Goal: Check status: Check status

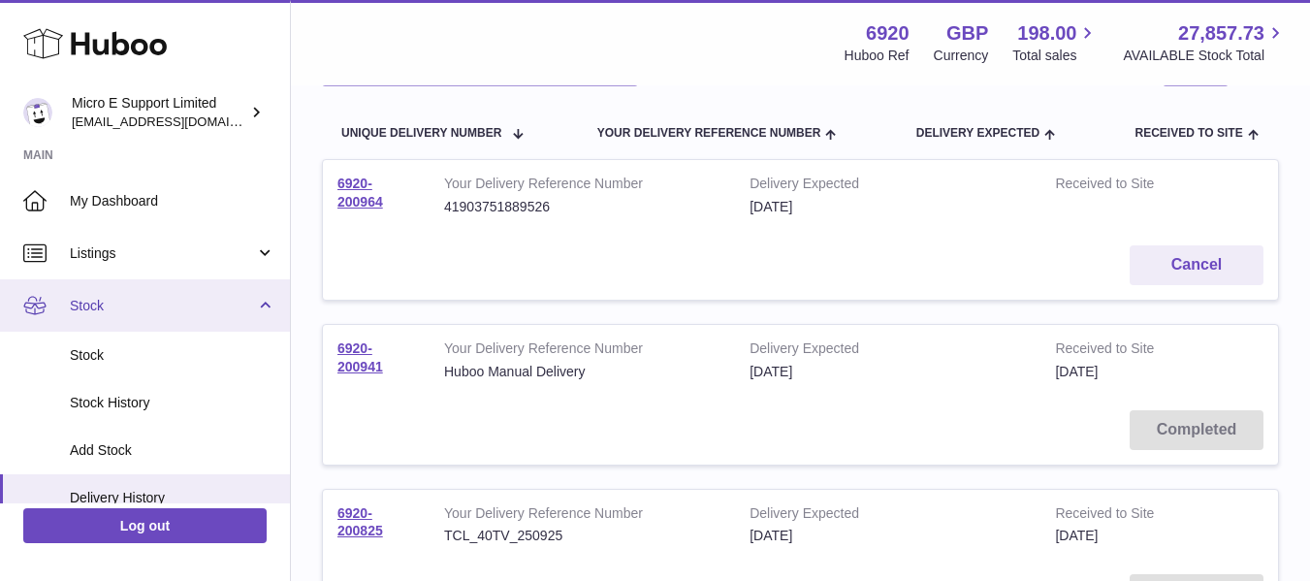
click at [220, 307] on span "Stock" at bounding box center [162, 306] width 185 height 18
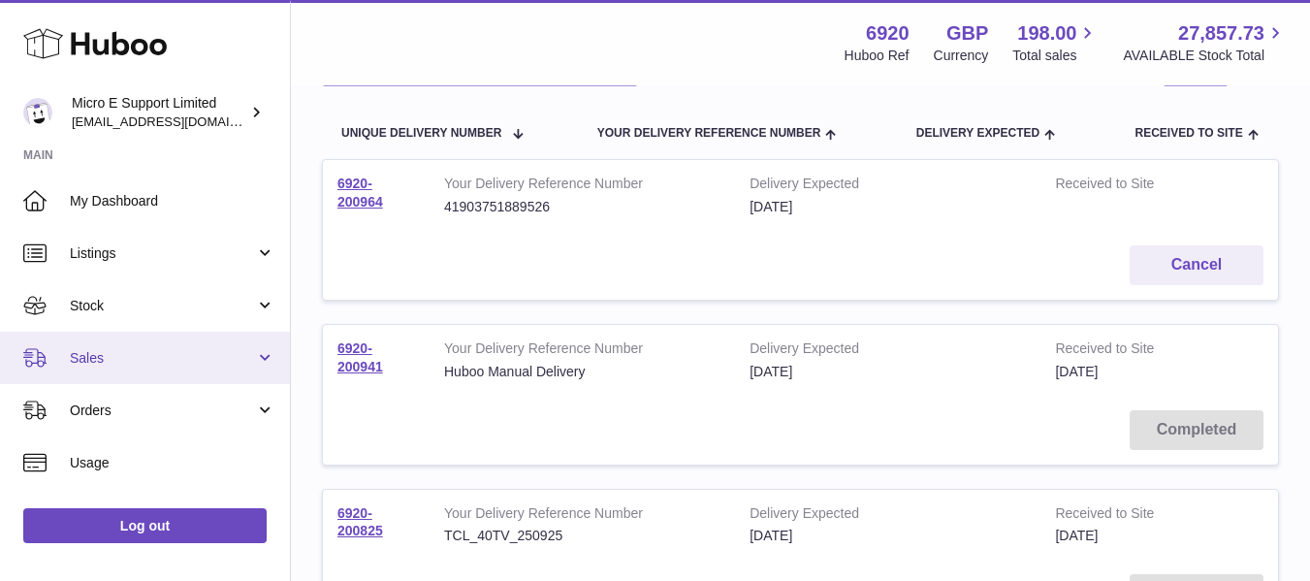
click at [146, 360] on span "Sales" at bounding box center [162, 358] width 185 height 18
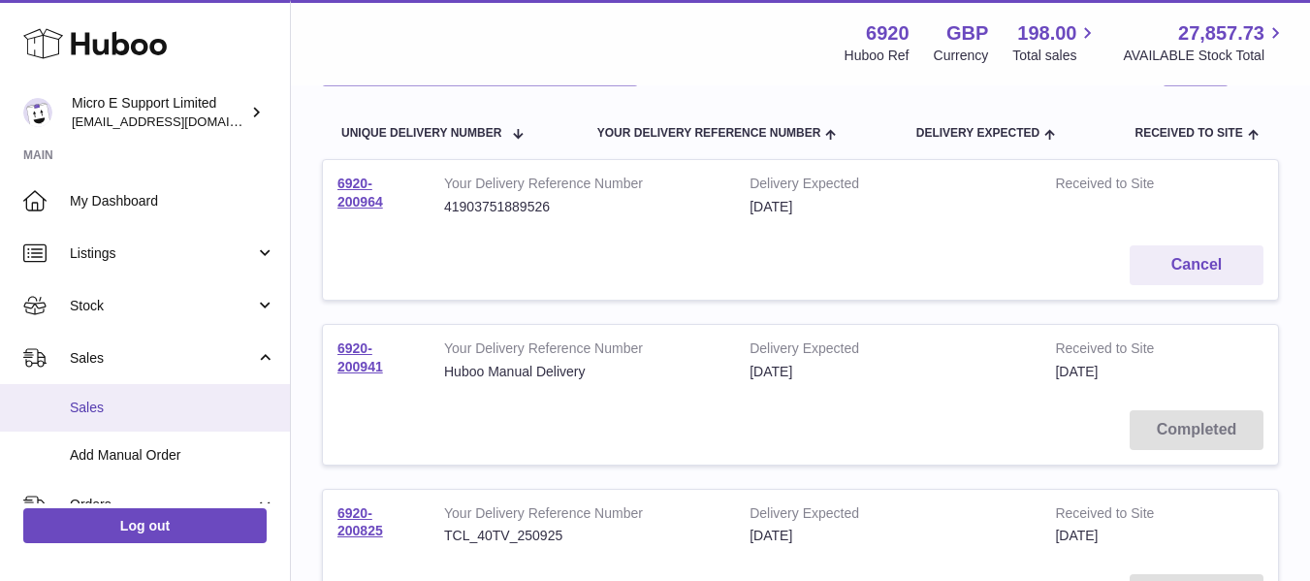
click at [107, 408] on span "Sales" at bounding box center [173, 407] width 206 height 18
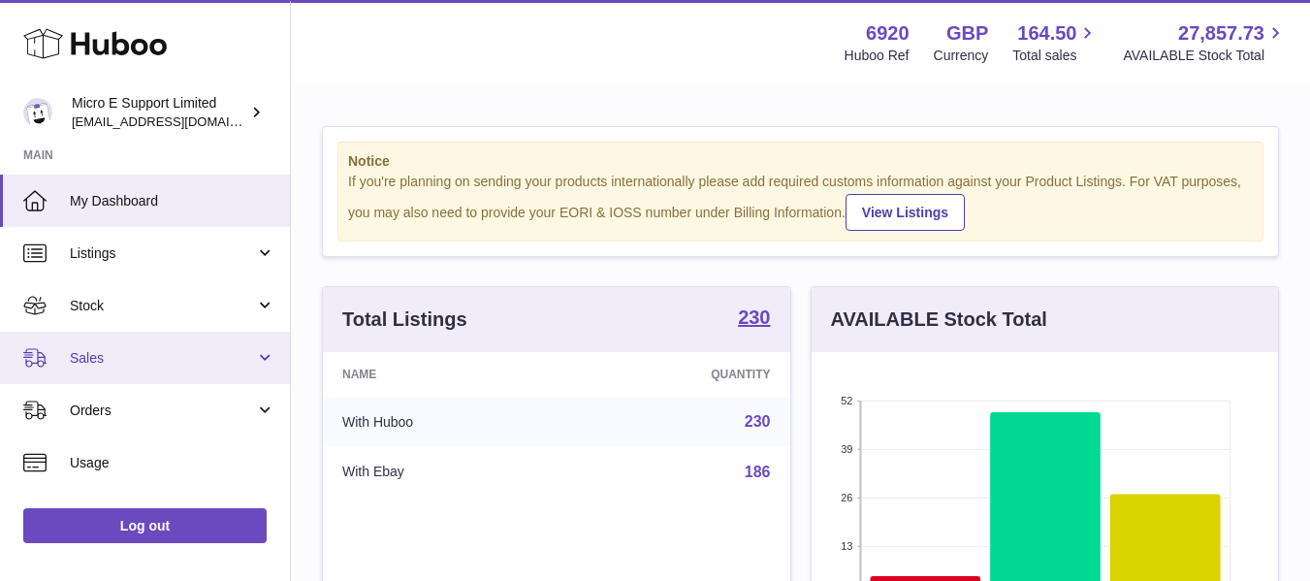
click at [158, 347] on link "Sales" at bounding box center [145, 358] width 290 height 52
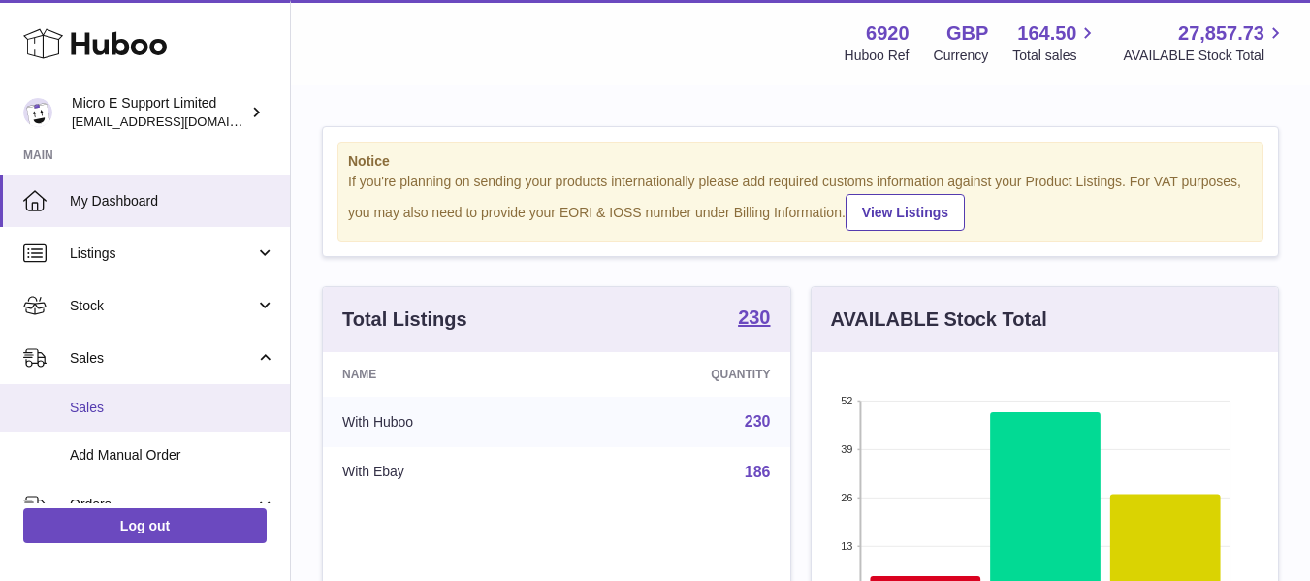
click at [126, 396] on link "Sales" at bounding box center [145, 408] width 290 height 48
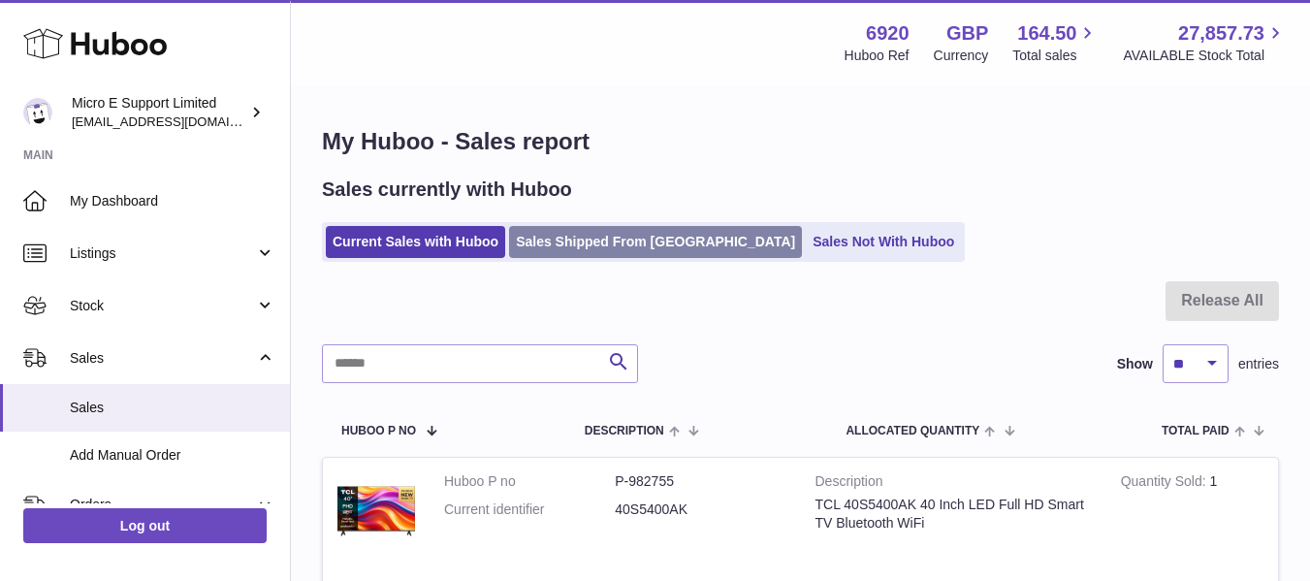
click at [634, 235] on link "Sales Shipped From Huboo" at bounding box center [655, 242] width 293 height 32
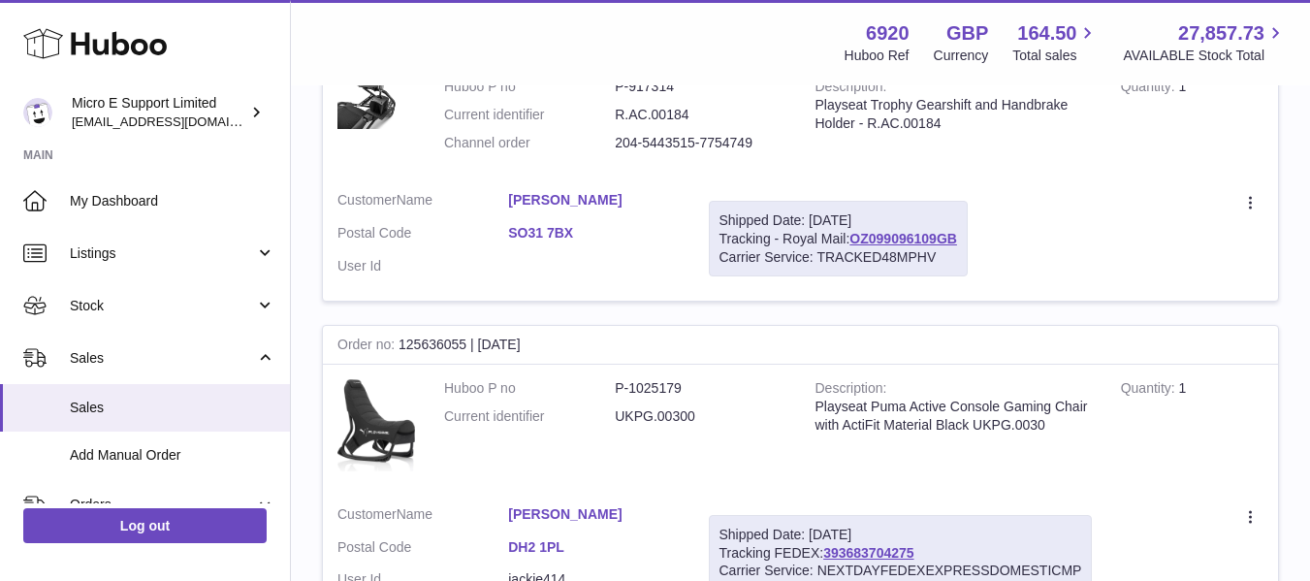
scroll to position [2909, 0]
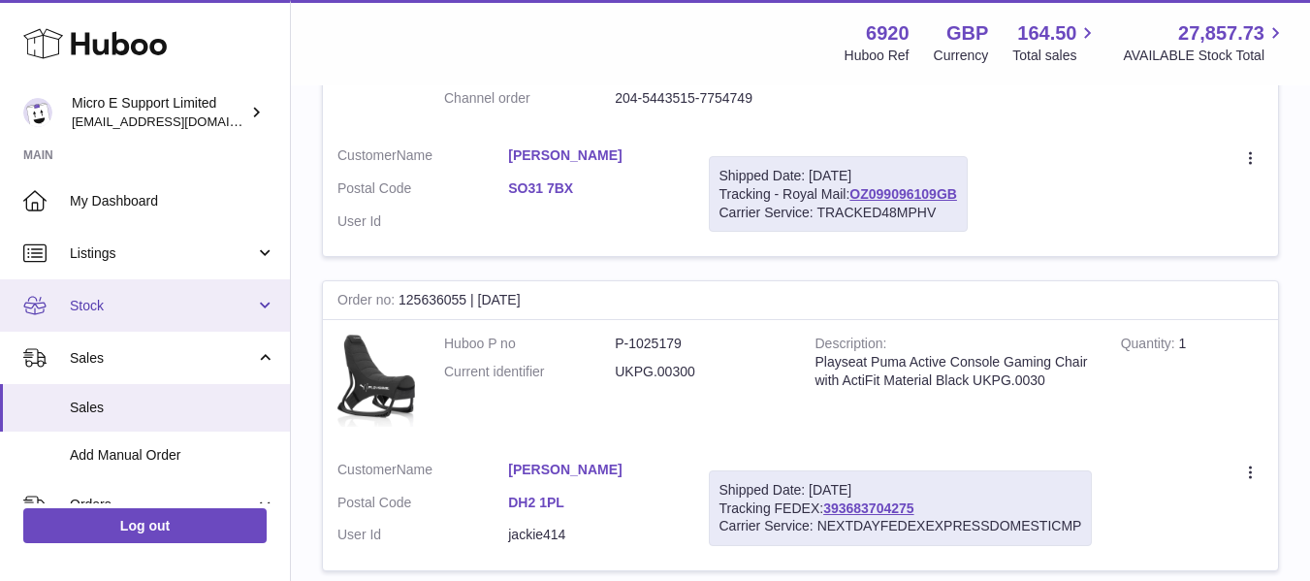
click at [206, 324] on link "Stock" at bounding box center [145, 305] width 290 height 52
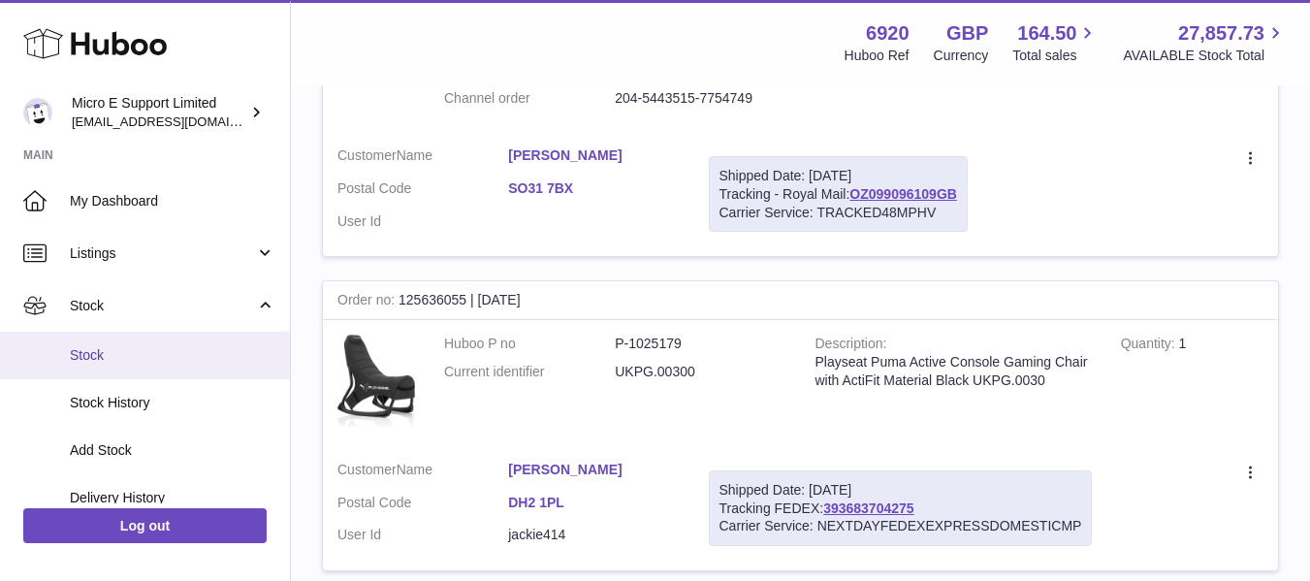
click at [137, 360] on span "Stock" at bounding box center [173, 355] width 206 height 18
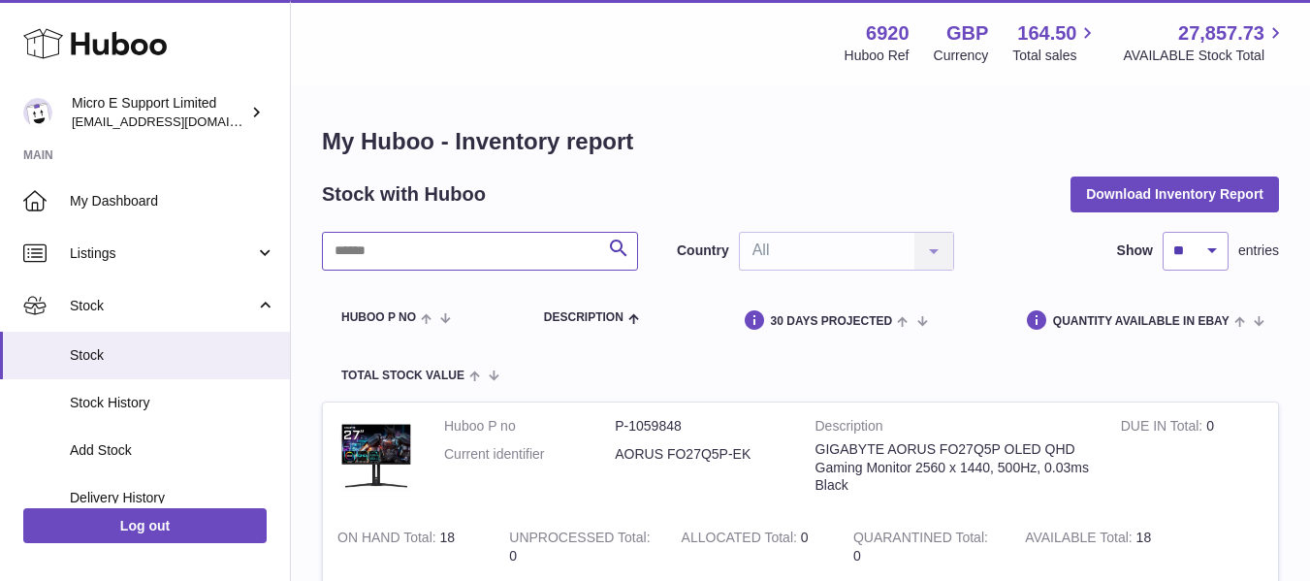
click at [561, 251] on input "text" at bounding box center [480, 251] width 316 height 39
paste input "********"
type input "********"
